Goal: Ask a question

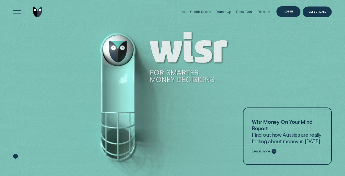
click at [285, 16] on div "Log in" at bounding box center [289, 11] width 24 height 11
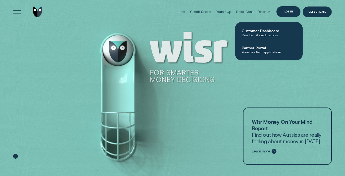
click at [291, 11] on div "Log in" at bounding box center [289, 12] width 8 height 2
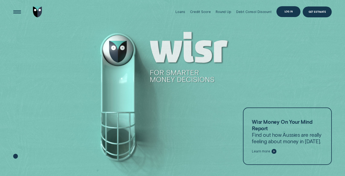
click at [288, 13] on div "Log in" at bounding box center [289, 12] width 8 height 2
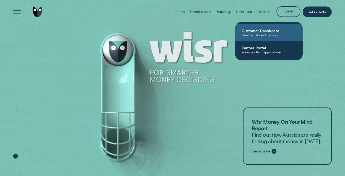
click at [270, 30] on span "Customer Dashboard" at bounding box center [269, 30] width 55 height 5
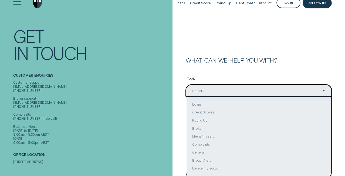
click at [280, 96] on div "option focused, 1 of 10. 10 results available. Use Up and Down to choose option…" at bounding box center [259, 90] width 146 height 12
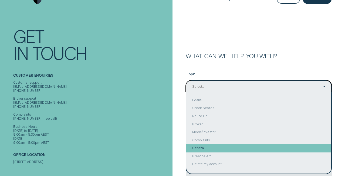
scroll to position [1, 0]
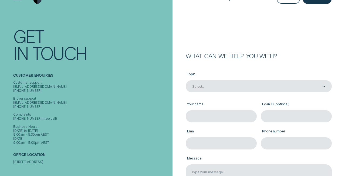
click at [279, 29] on form "What can we help you with? Topic Select... Your name Loan ID (optional) Email P…" at bounding box center [259, 118] width 173 height 262
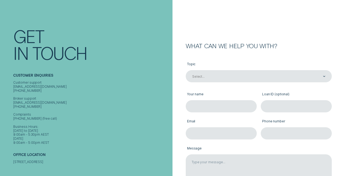
scroll to position [0, 0]
